Goal: Task Accomplishment & Management: Use online tool/utility

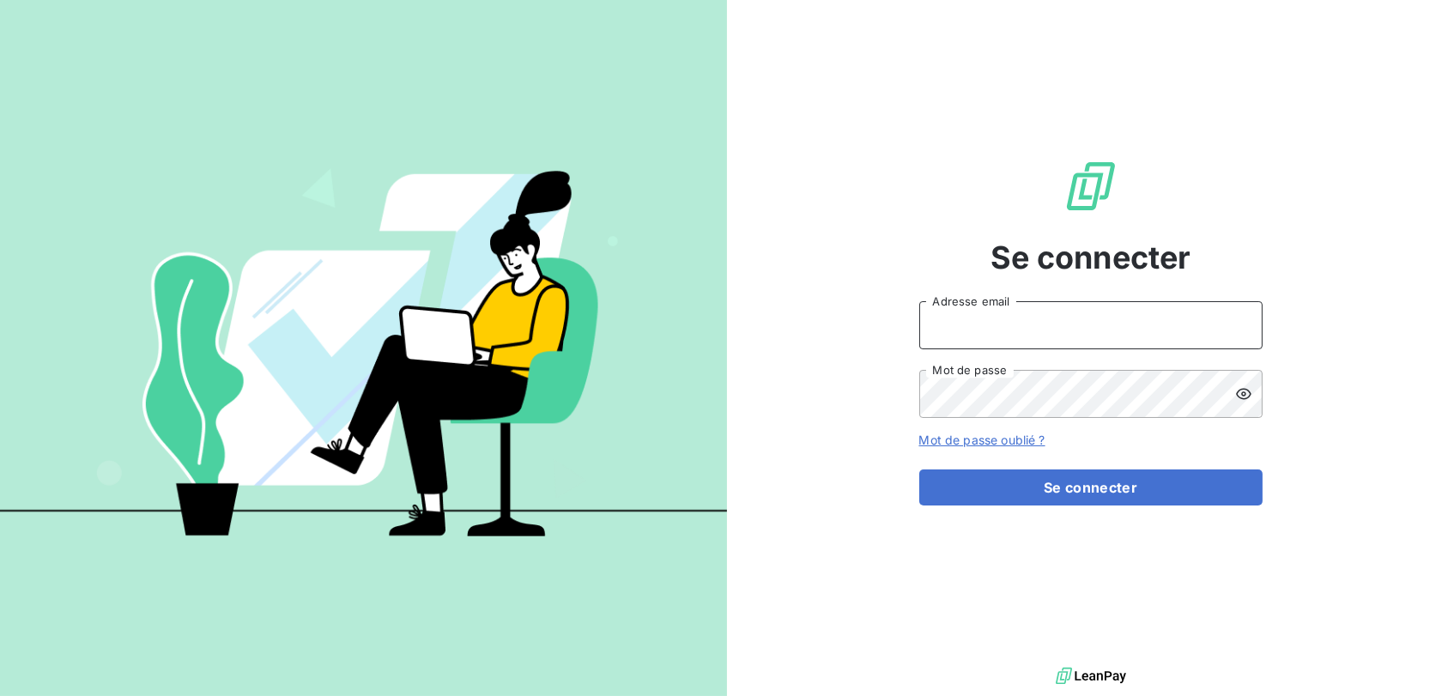
click at [1004, 329] on input "Adresse email" at bounding box center [1090, 325] width 343 height 48
type input "sln@silog-location.fr"
click at [1090, 487] on button "Se connecter" at bounding box center [1090, 488] width 343 height 36
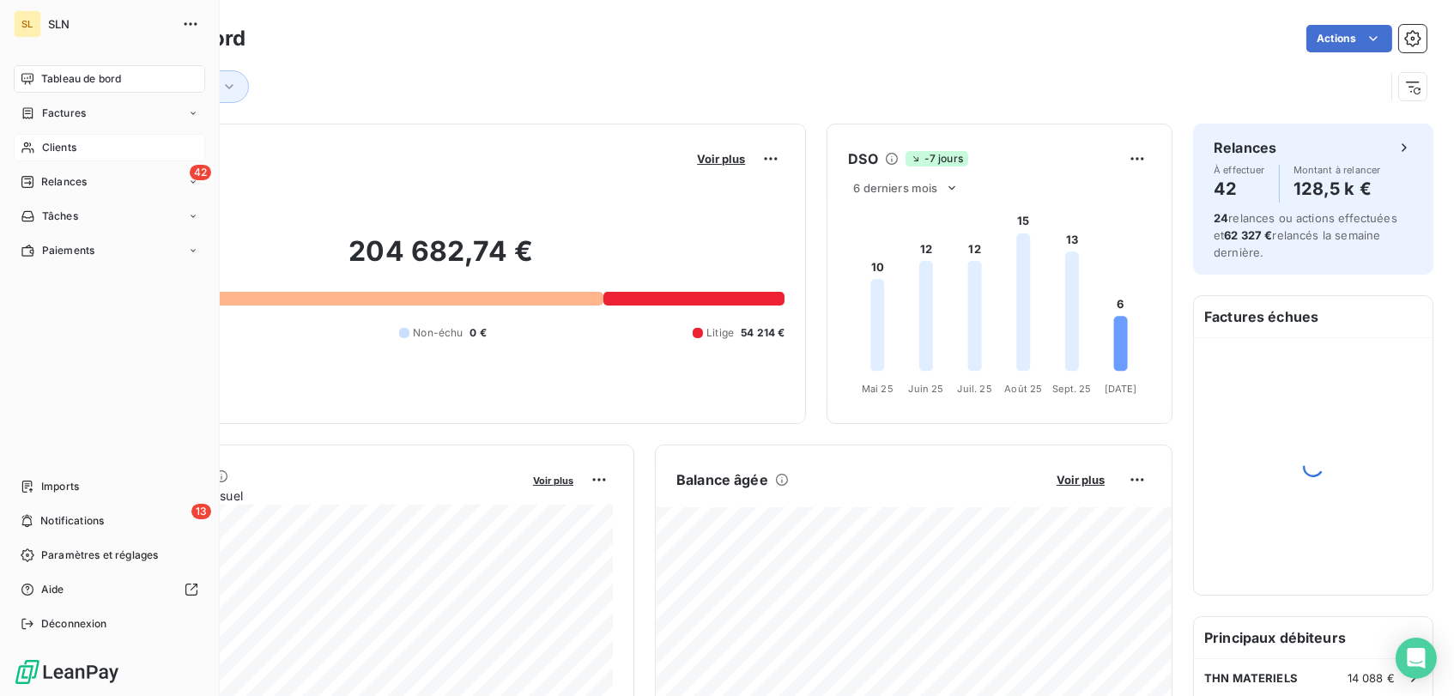
click at [61, 141] on span "Clients" at bounding box center [59, 147] width 34 height 15
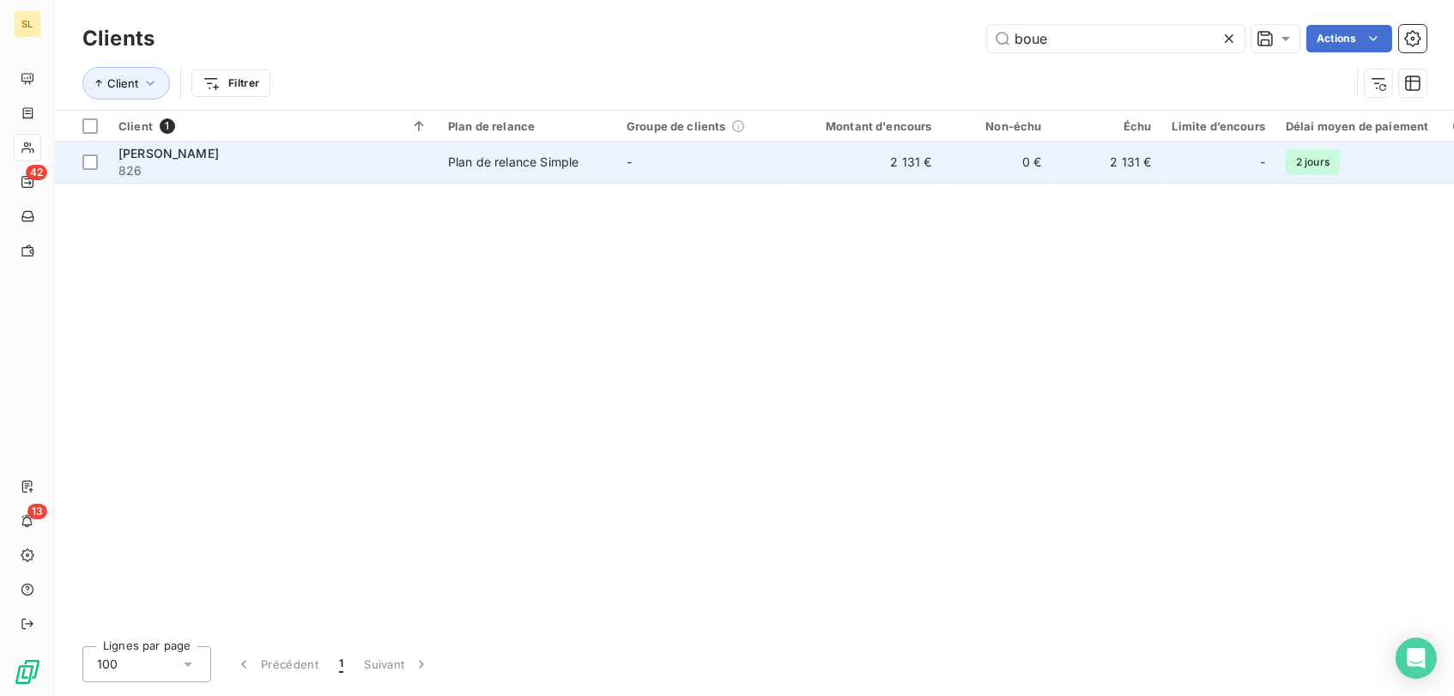
type input "boue"
click at [138, 150] on span "[PERSON_NAME]" at bounding box center [168, 153] width 100 height 15
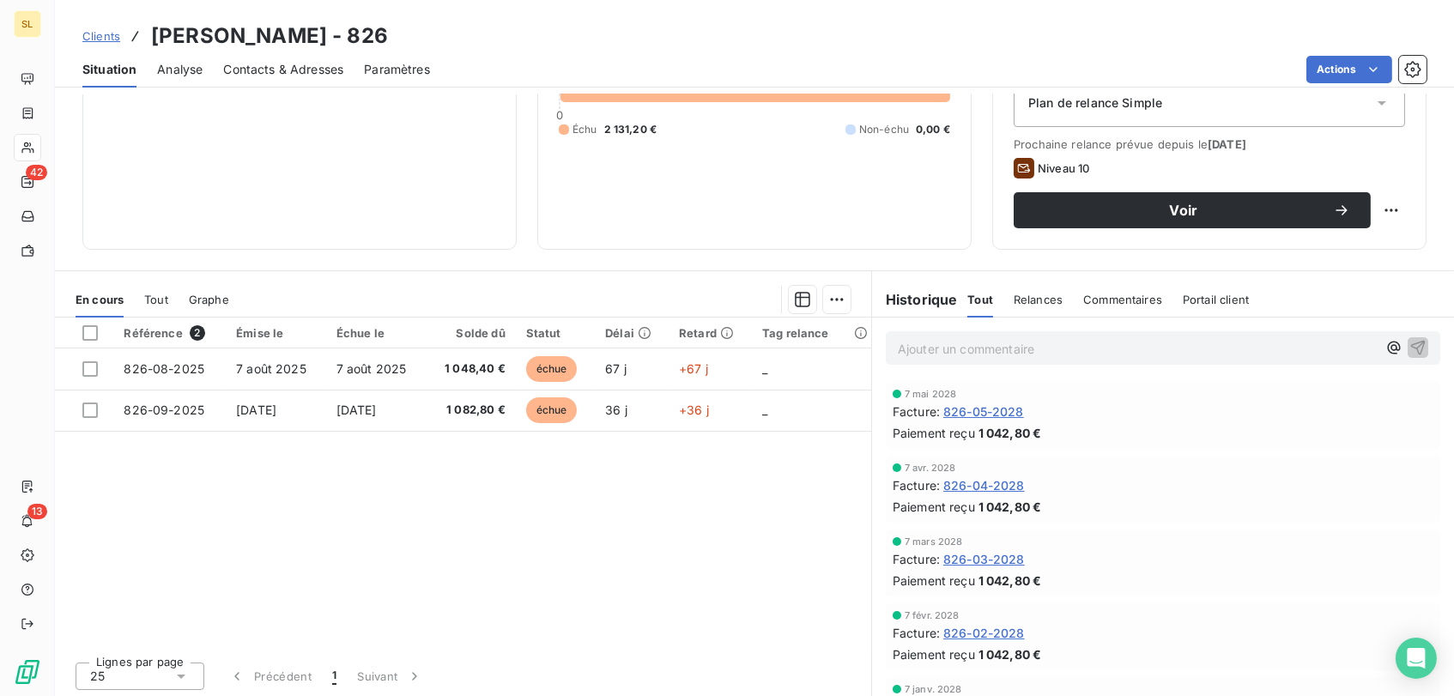
scroll to position [206, 0]
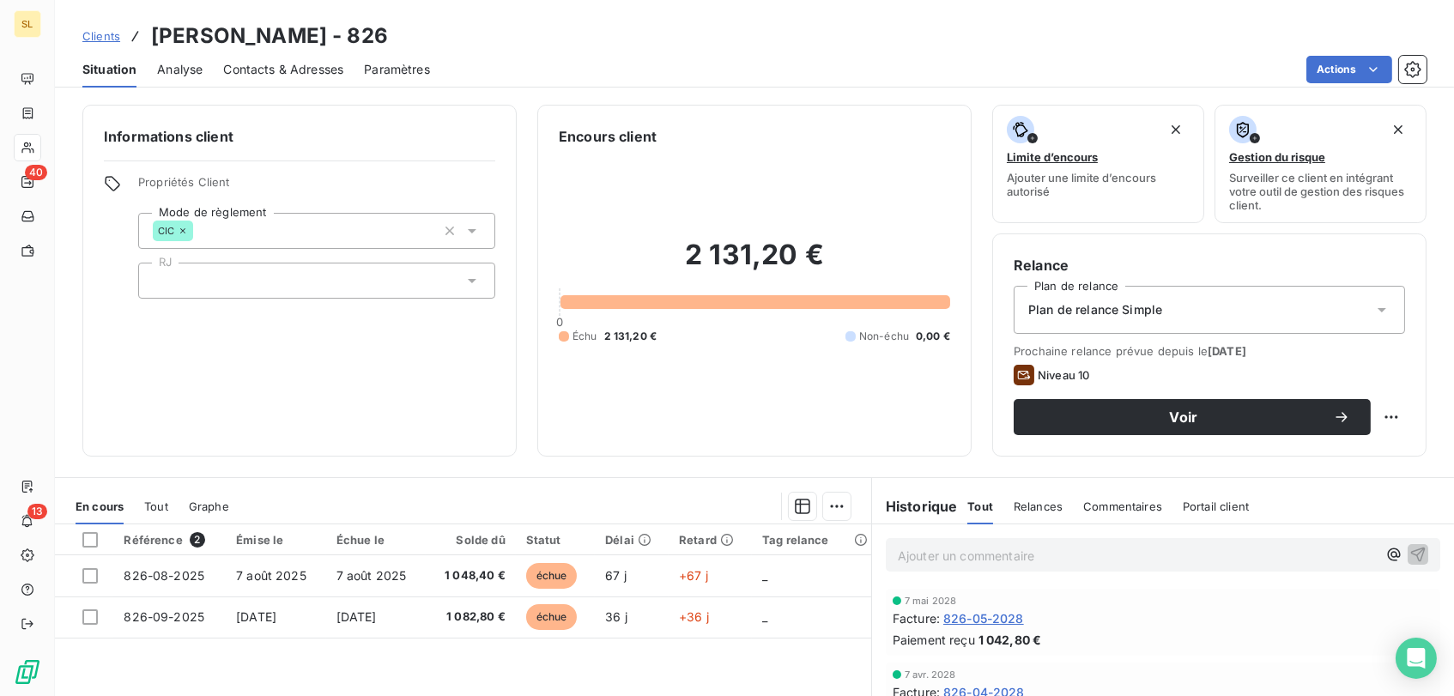
scroll to position [206, 0]
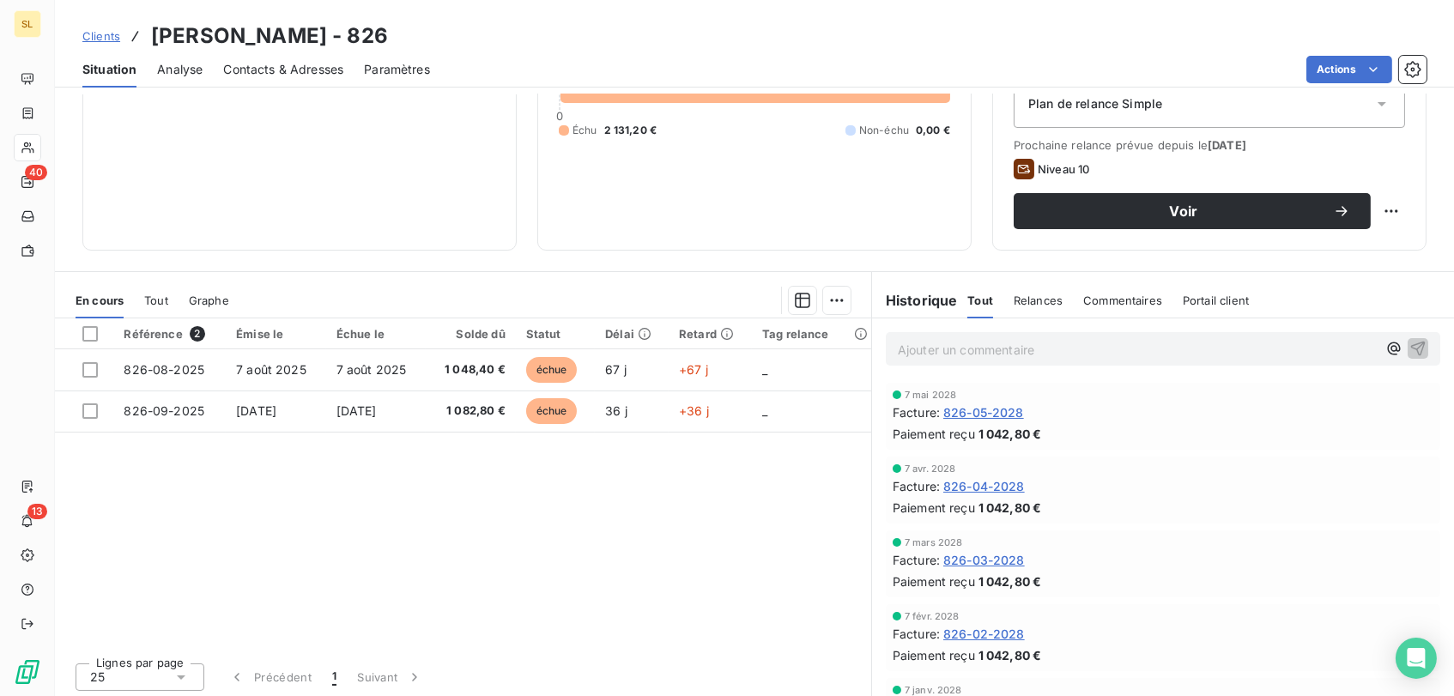
click at [100, 37] on span "Clients" at bounding box center [101, 36] width 38 height 14
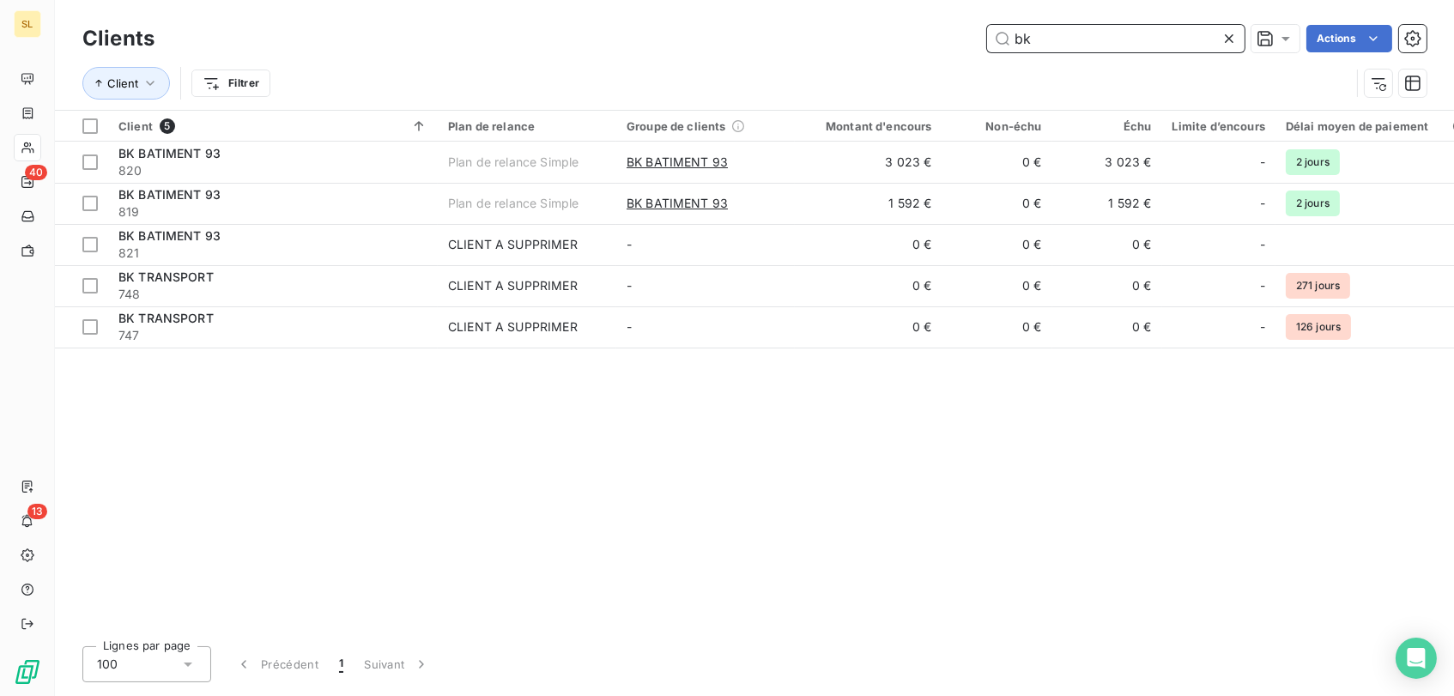
type input "bk"
click at [1227, 42] on icon at bounding box center [1229, 38] width 17 height 17
